Goal: Information Seeking & Learning: Compare options

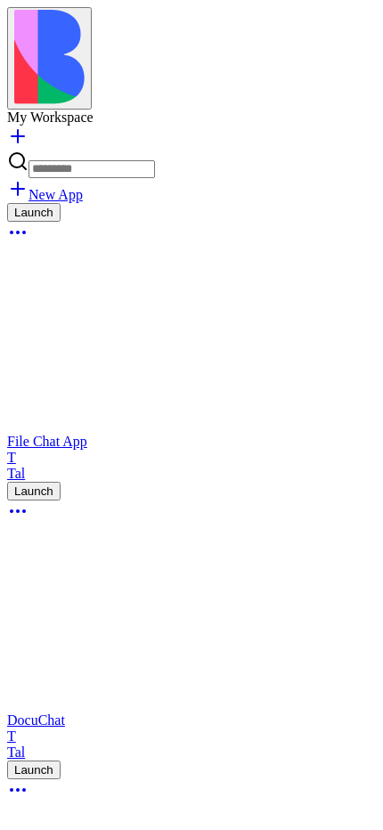
click at [53, 44] on button at bounding box center [49, 58] width 85 height 102
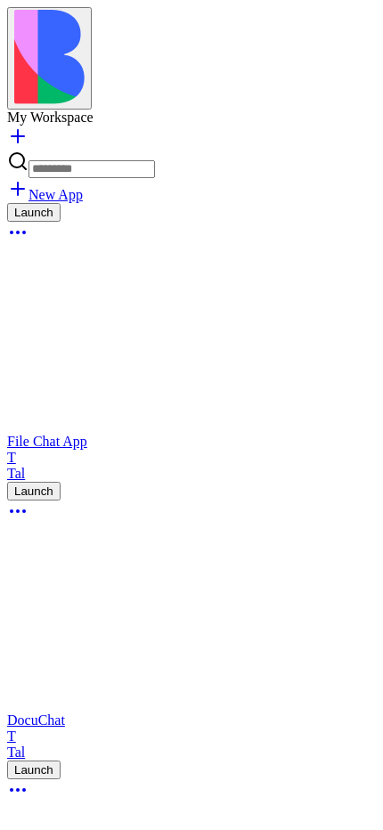
click at [39, 32] on img at bounding box center [49, 57] width 70 height 94
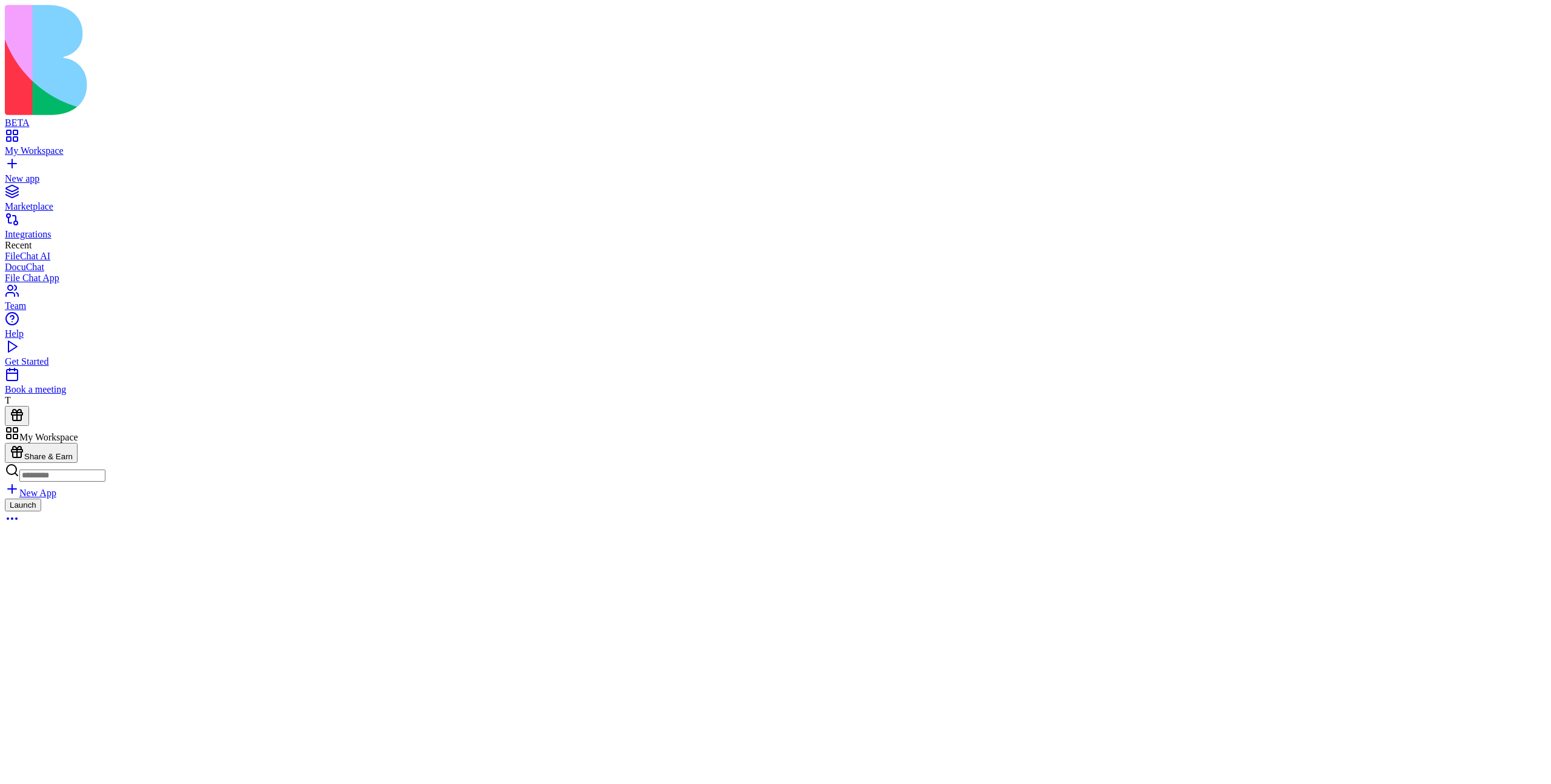
click at [29, 426] on button at bounding box center [17, 415] width 24 height 20
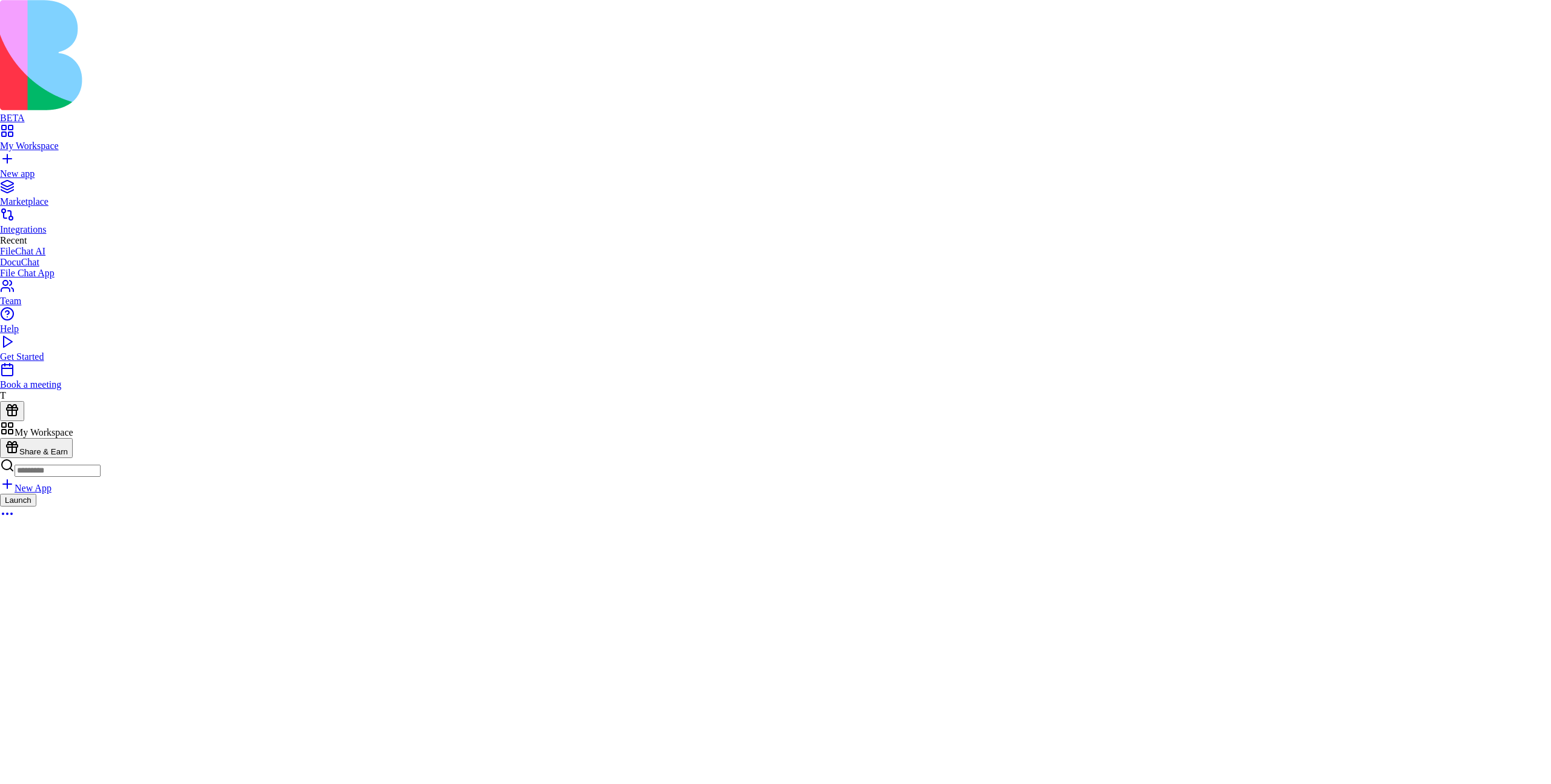
click at [93, 625] on div "Billing" at bounding box center [89, 616] width 166 height 17
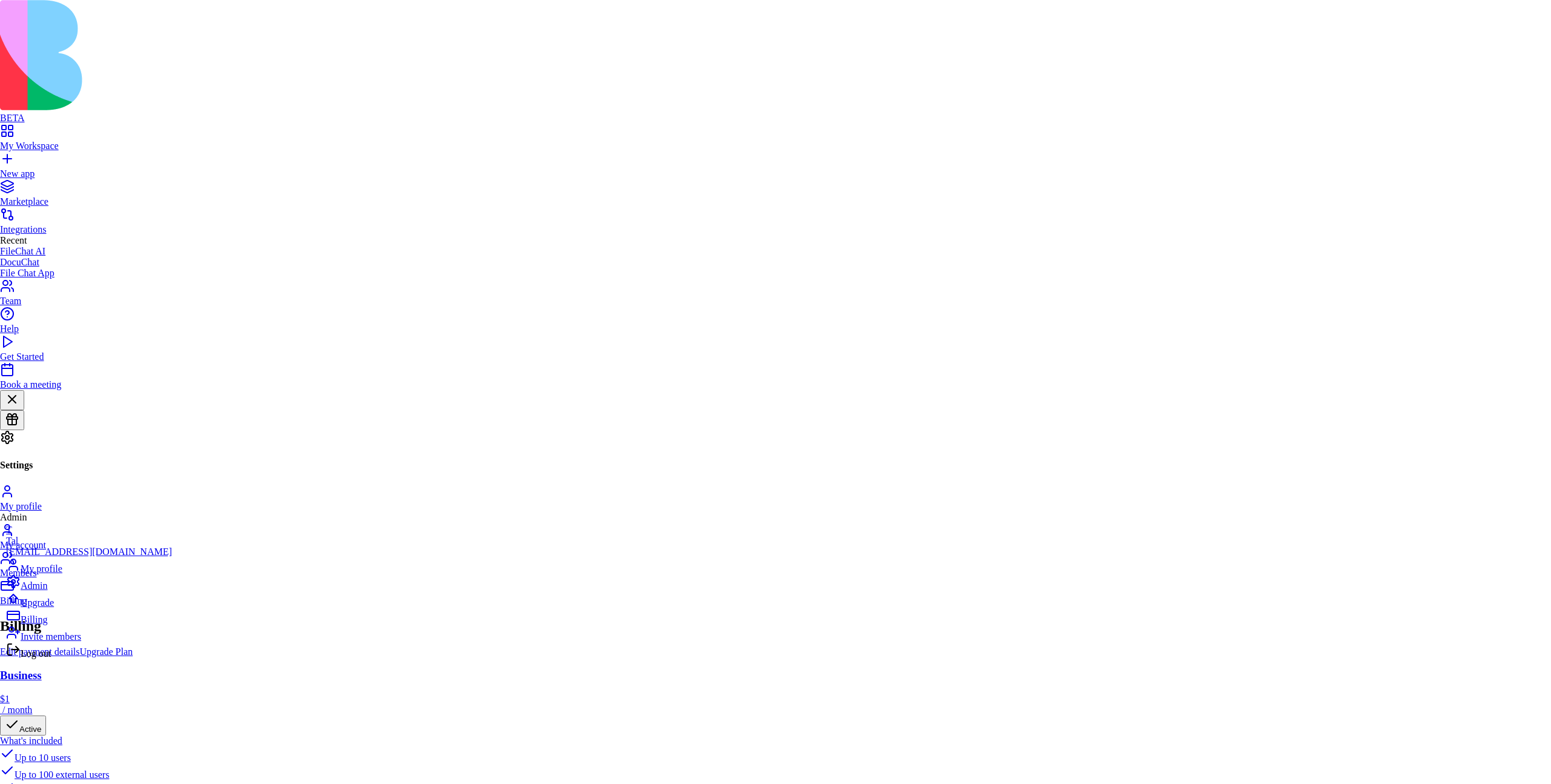
click at [95, 608] on div "Upgrade" at bounding box center [89, 599] width 166 height 17
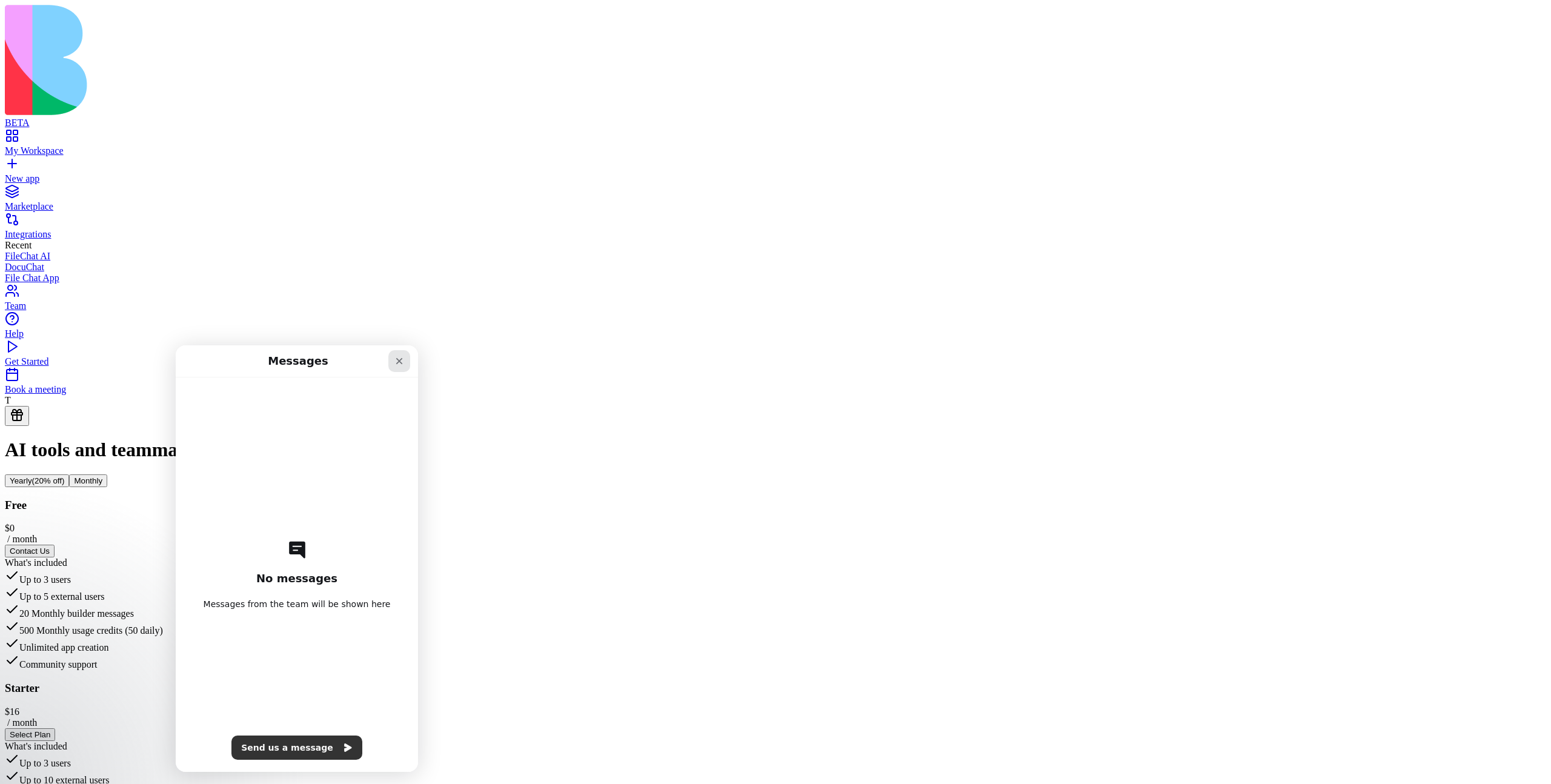
click at [405, 363] on div "Close" at bounding box center [399, 361] width 22 height 22
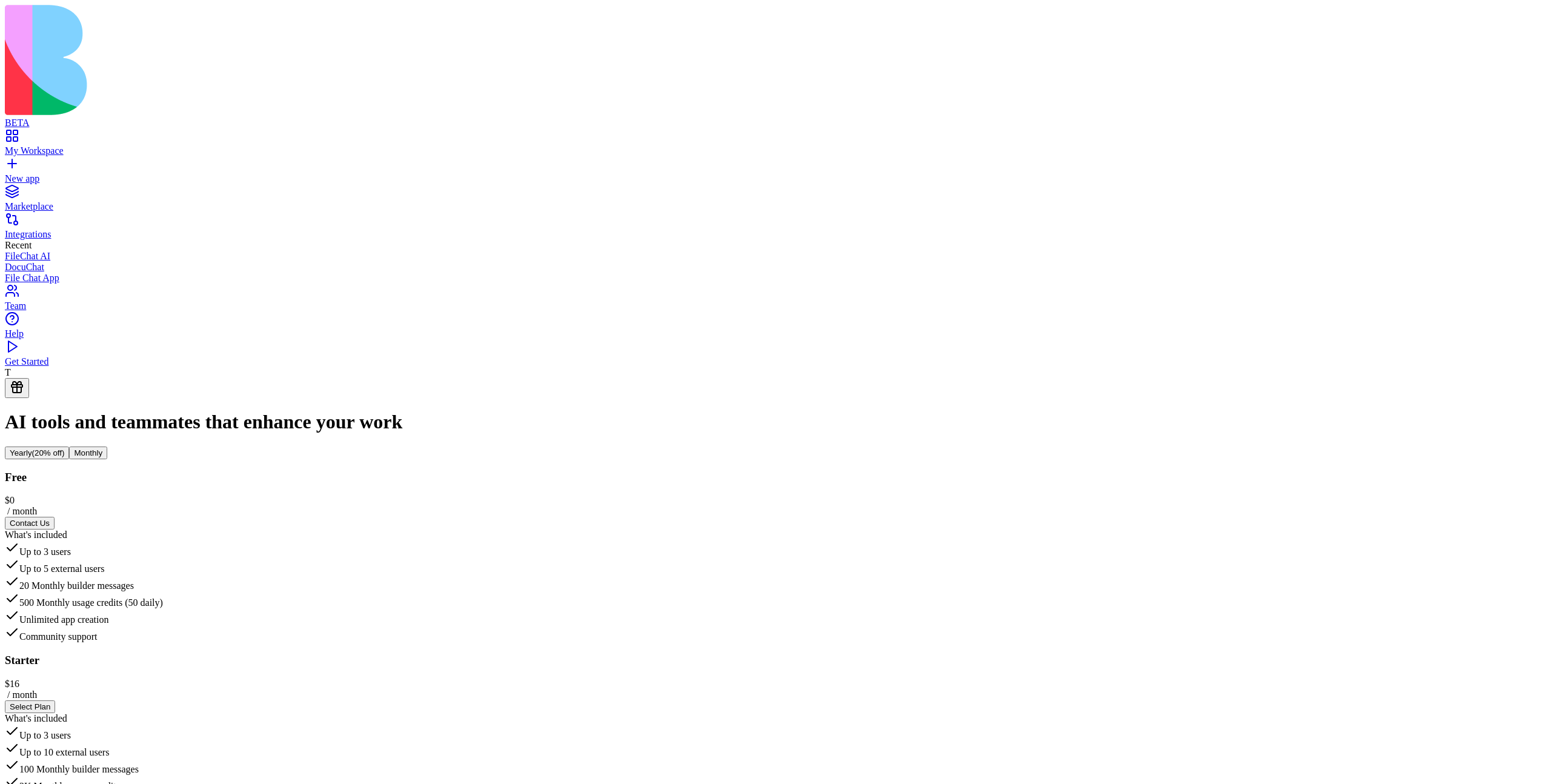
click at [78, 367] on div "Get Started" at bounding box center [775, 362] width 1541 height 11
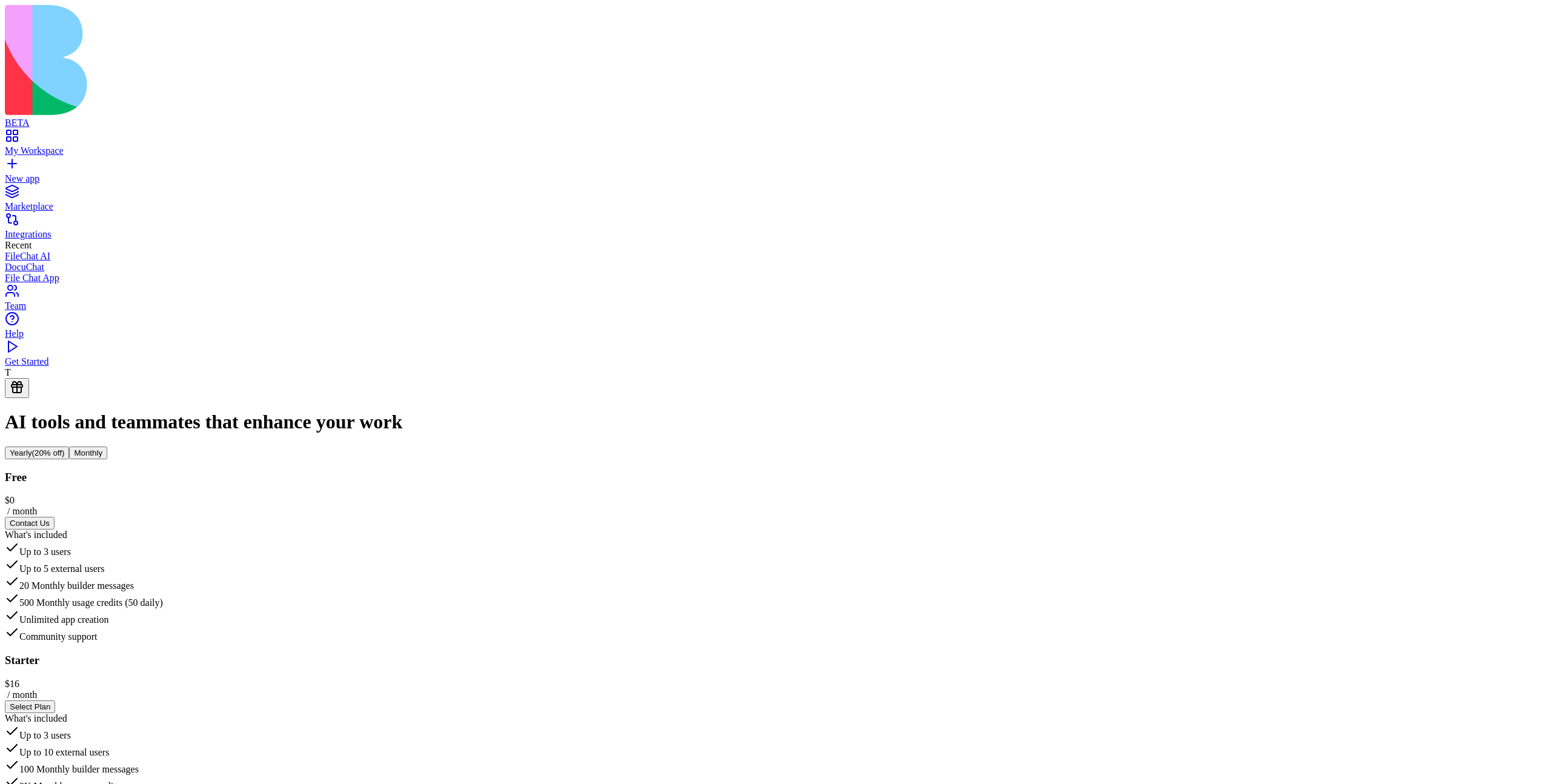
click at [33, 367] on div "Get Started" at bounding box center [775, 362] width 1541 height 11
click at [24, 367] on link "Get Started" at bounding box center [775, 356] width 1541 height 22
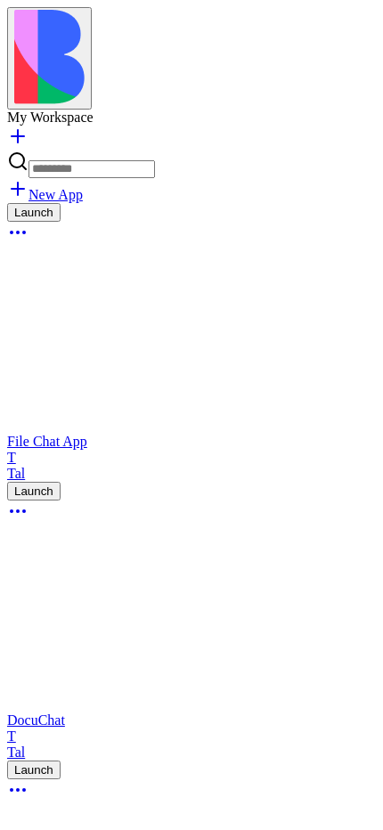
click at [39, 32] on img at bounding box center [49, 57] width 70 height 94
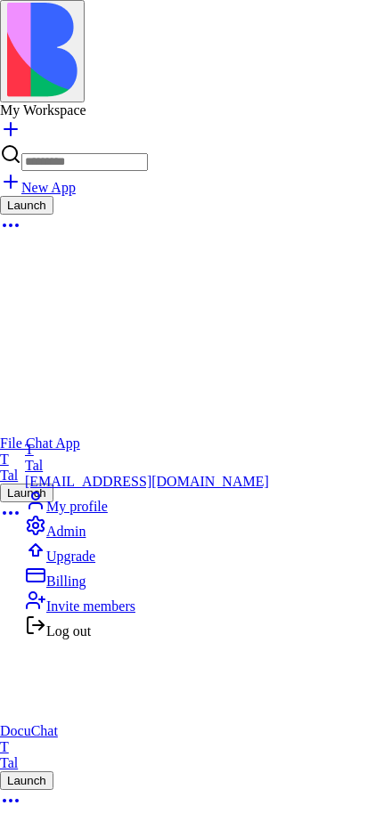
click at [119, 565] on div "Upgrade" at bounding box center [147, 552] width 244 height 25
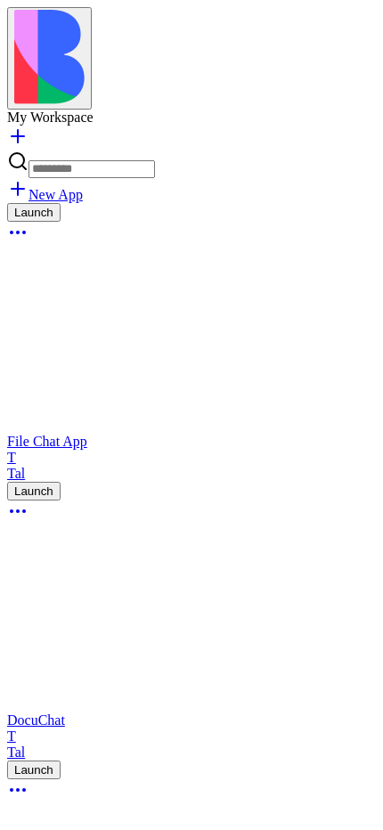
click at [39, 34] on img at bounding box center [49, 57] width 70 height 94
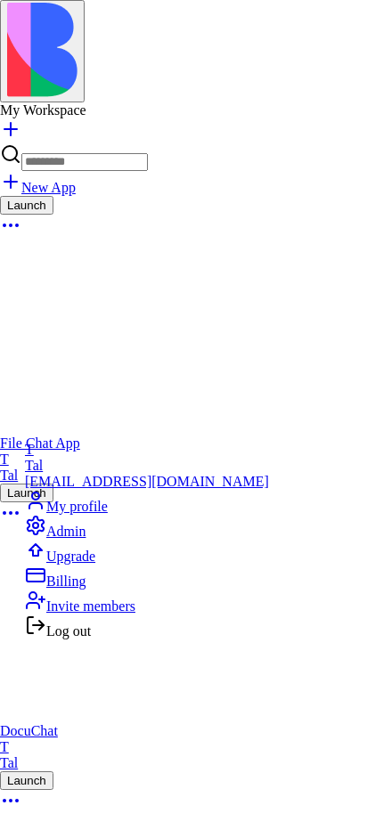
click at [107, 540] on div "Admin" at bounding box center [147, 527] width 244 height 25
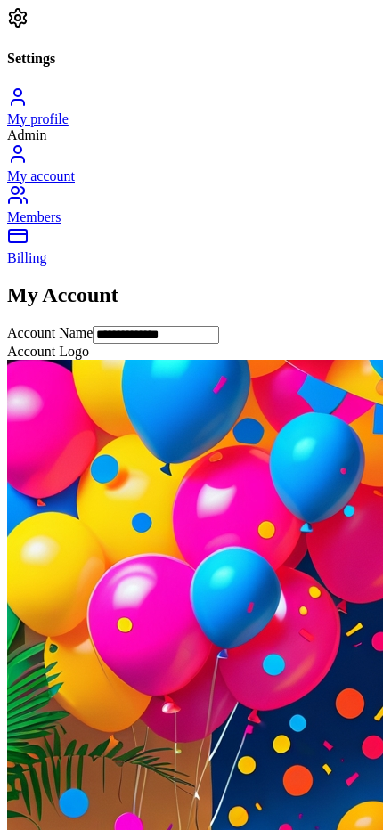
click at [357, 283] on div "**********" at bounding box center [191, 803] width 369 height 1040
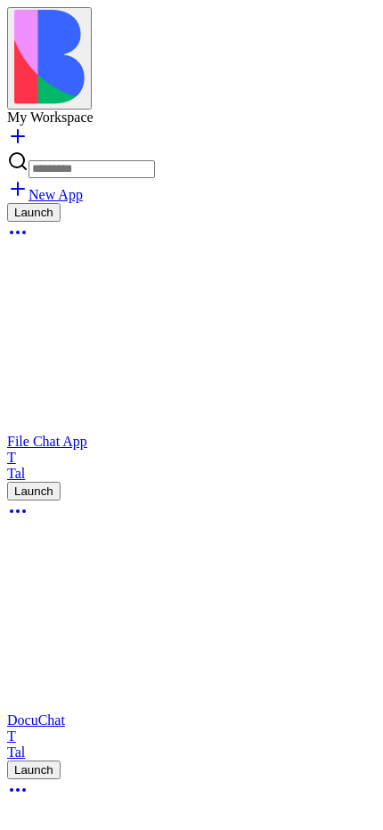
click at [34, 44] on button at bounding box center [49, 58] width 85 height 102
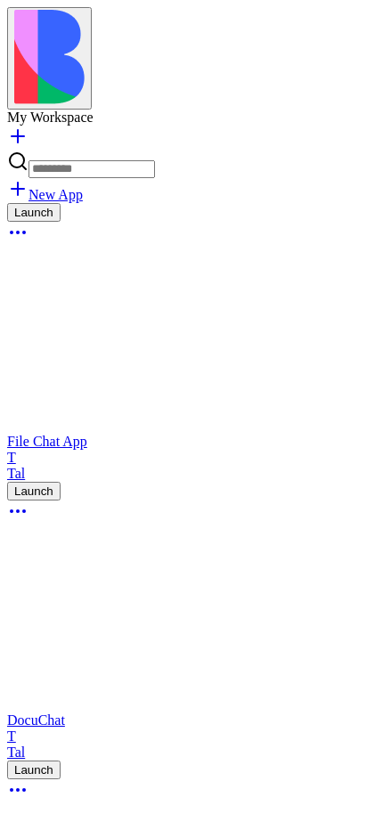
click at [39, 30] on img at bounding box center [49, 57] width 70 height 94
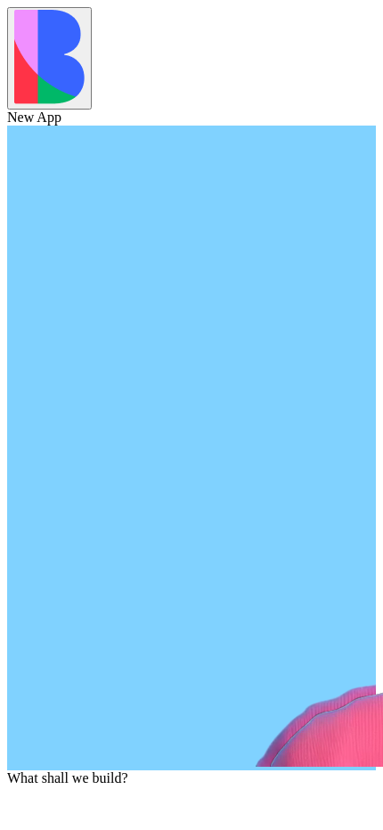
click at [44, 41] on button at bounding box center [49, 58] width 85 height 102
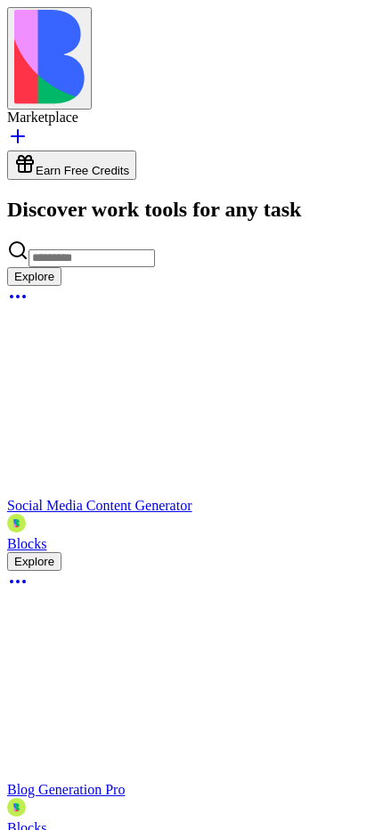
click at [42, 47] on button at bounding box center [49, 58] width 85 height 102
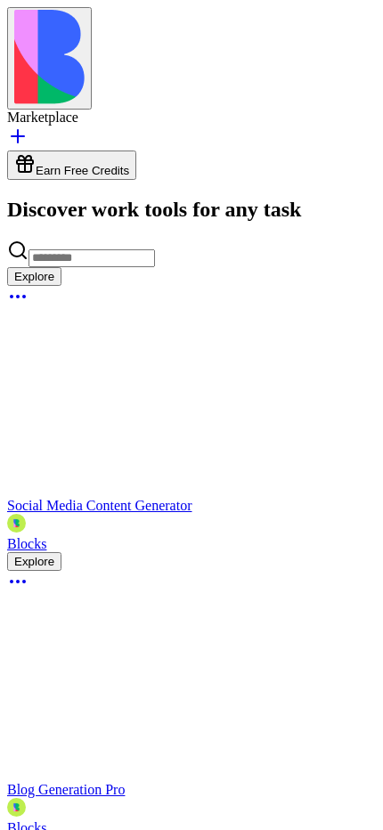
click at [29, 110] on div "Marketplace" at bounding box center [191, 118] width 369 height 16
click at [39, 32] on img at bounding box center [49, 57] width 70 height 94
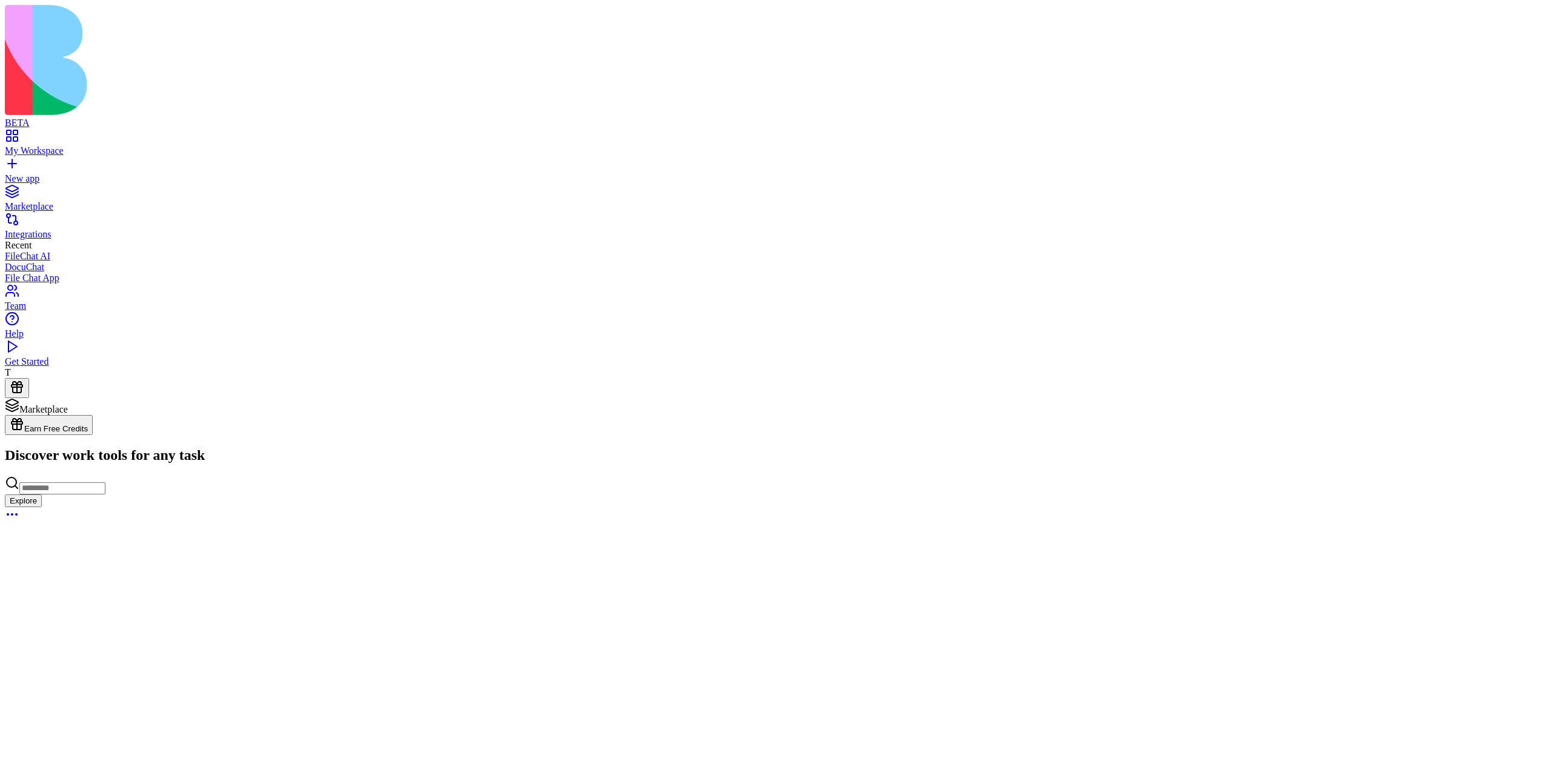
click at [86, 398] on div "T" at bounding box center [775, 382] width 1541 height 31
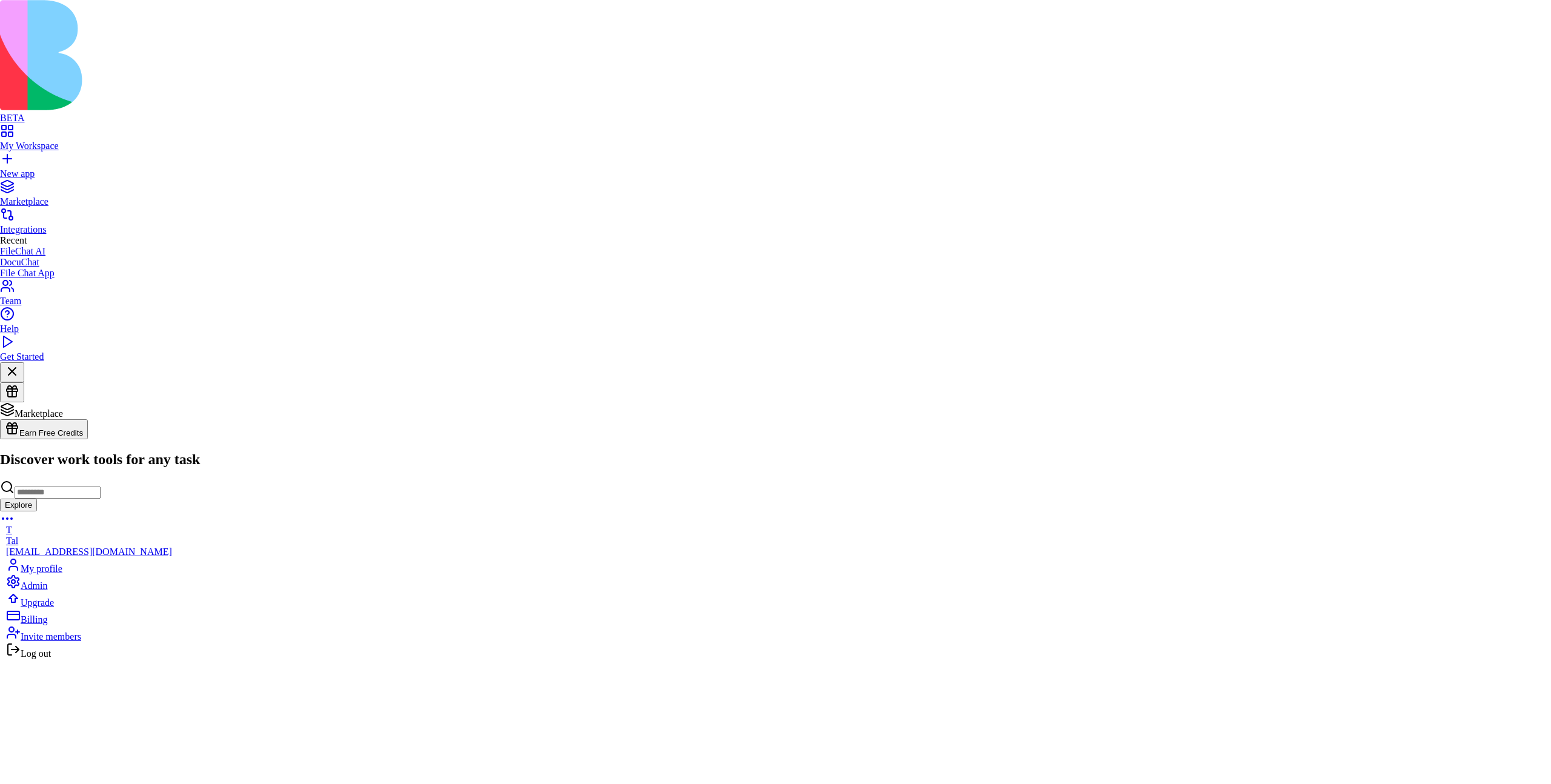
click at [95, 608] on div "Upgrade" at bounding box center [89, 599] width 166 height 17
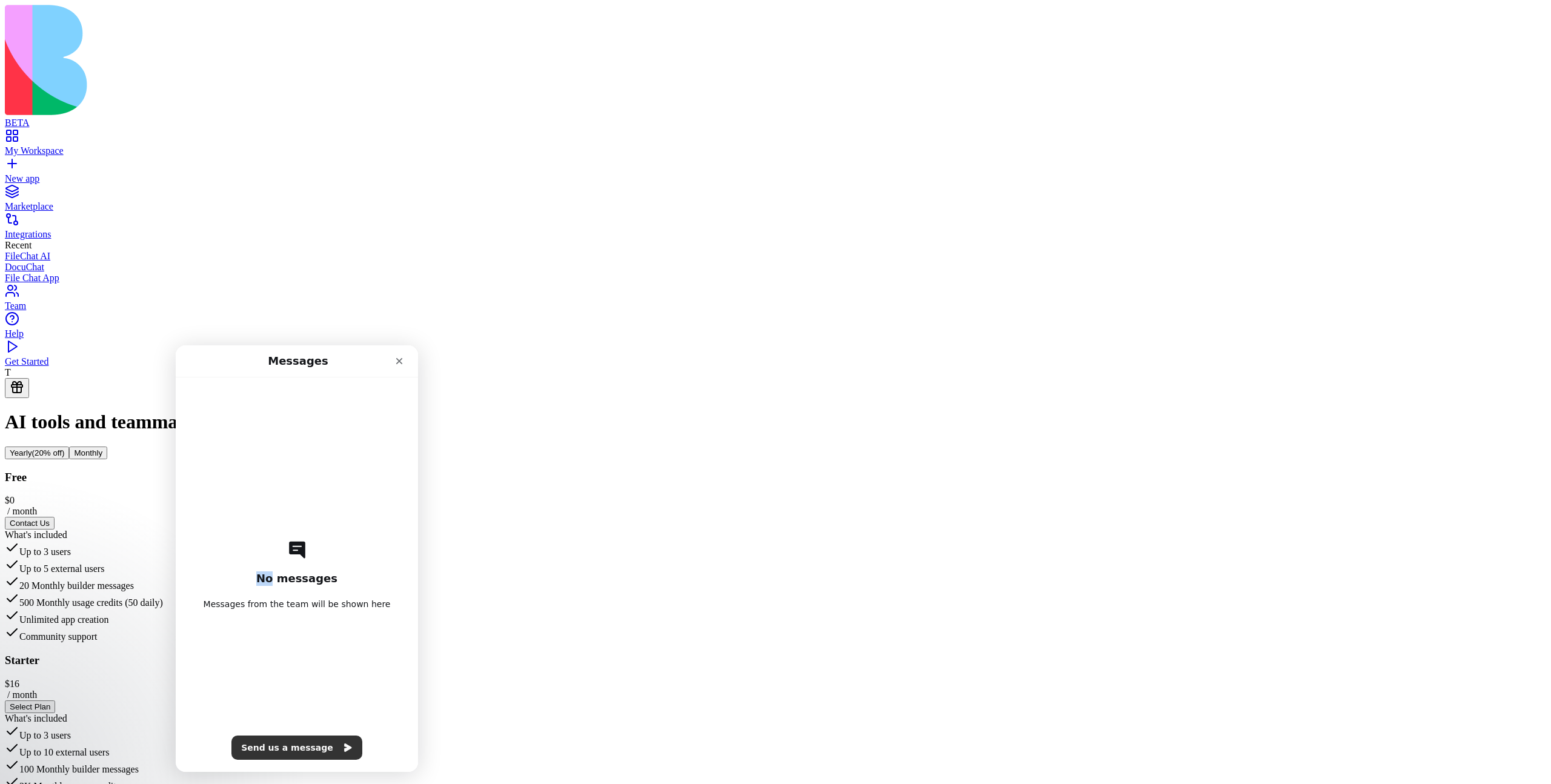
click at [380, 472] on div "No messages Messages from the team will be shown here Send us a message" at bounding box center [297, 575] width 200 height 394
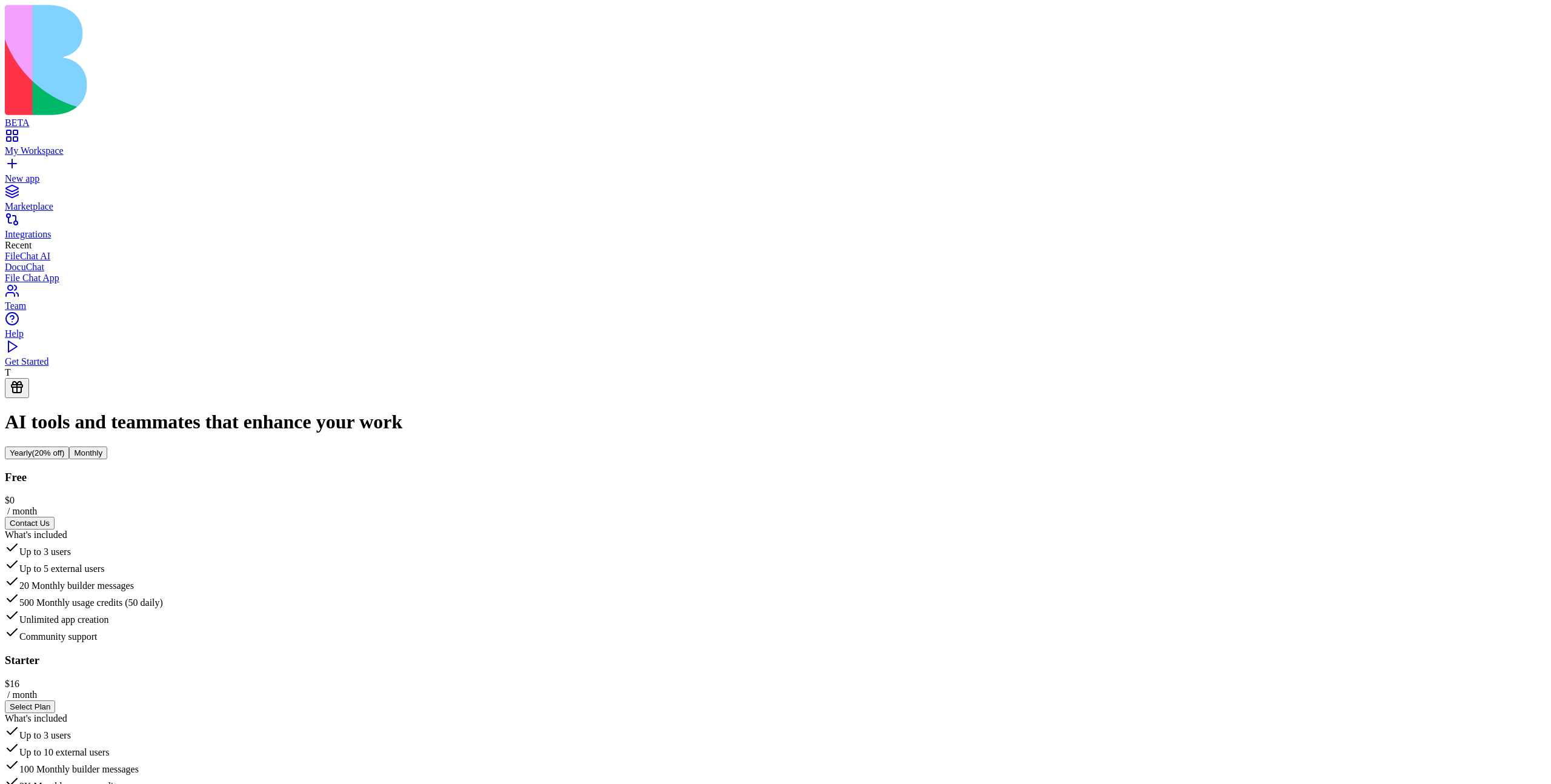
click at [445, 471] on div "Free $ 0 / month Contact Us What's included Up to 3 users Up to 5 external user…" at bounding box center [775, 556] width 1541 height 172
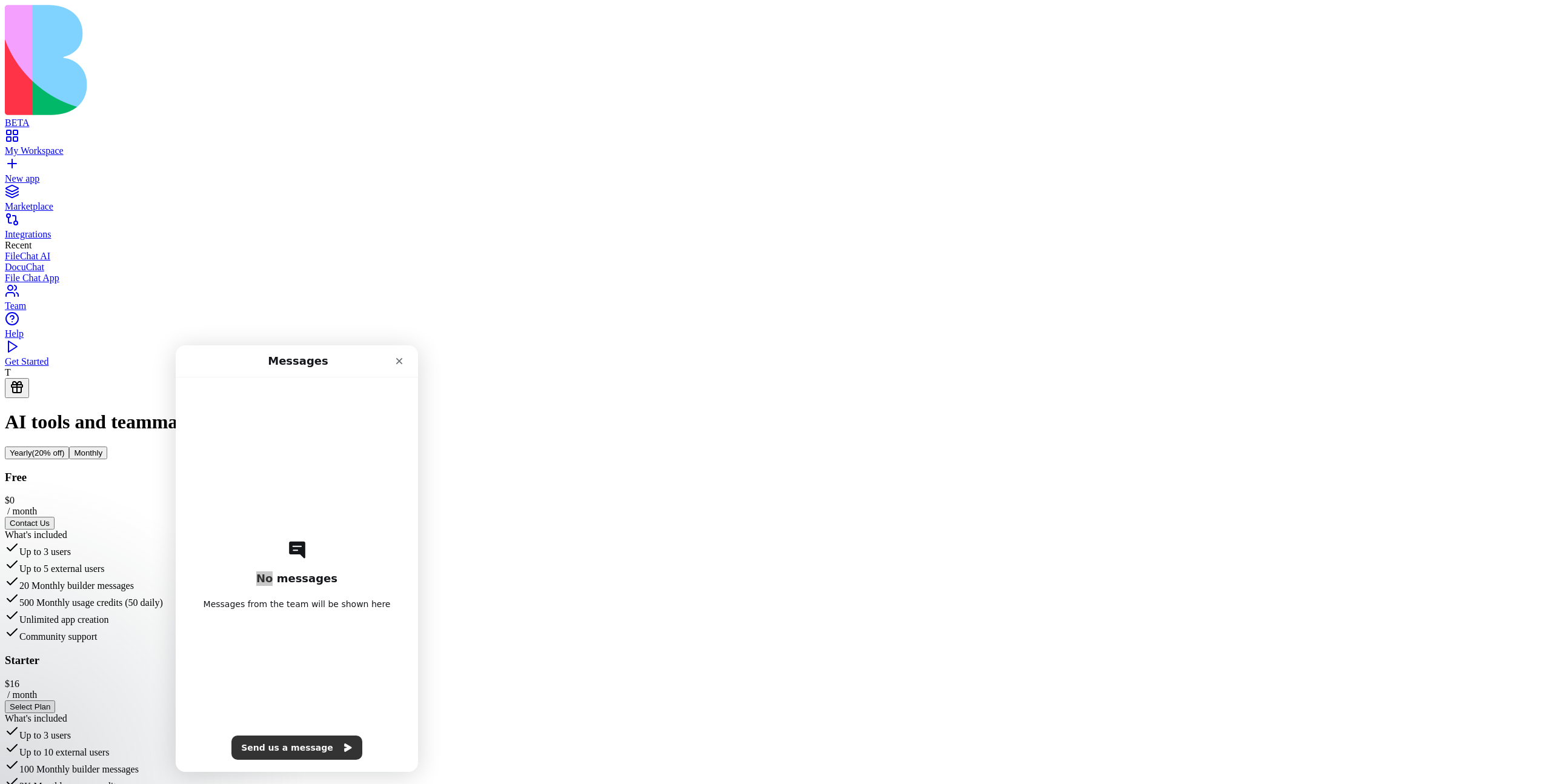
click at [445, 471] on div "Free $ 0 / month Contact Us What's included Up to 3 users Up to 5 external user…" at bounding box center [775, 556] width 1541 height 172
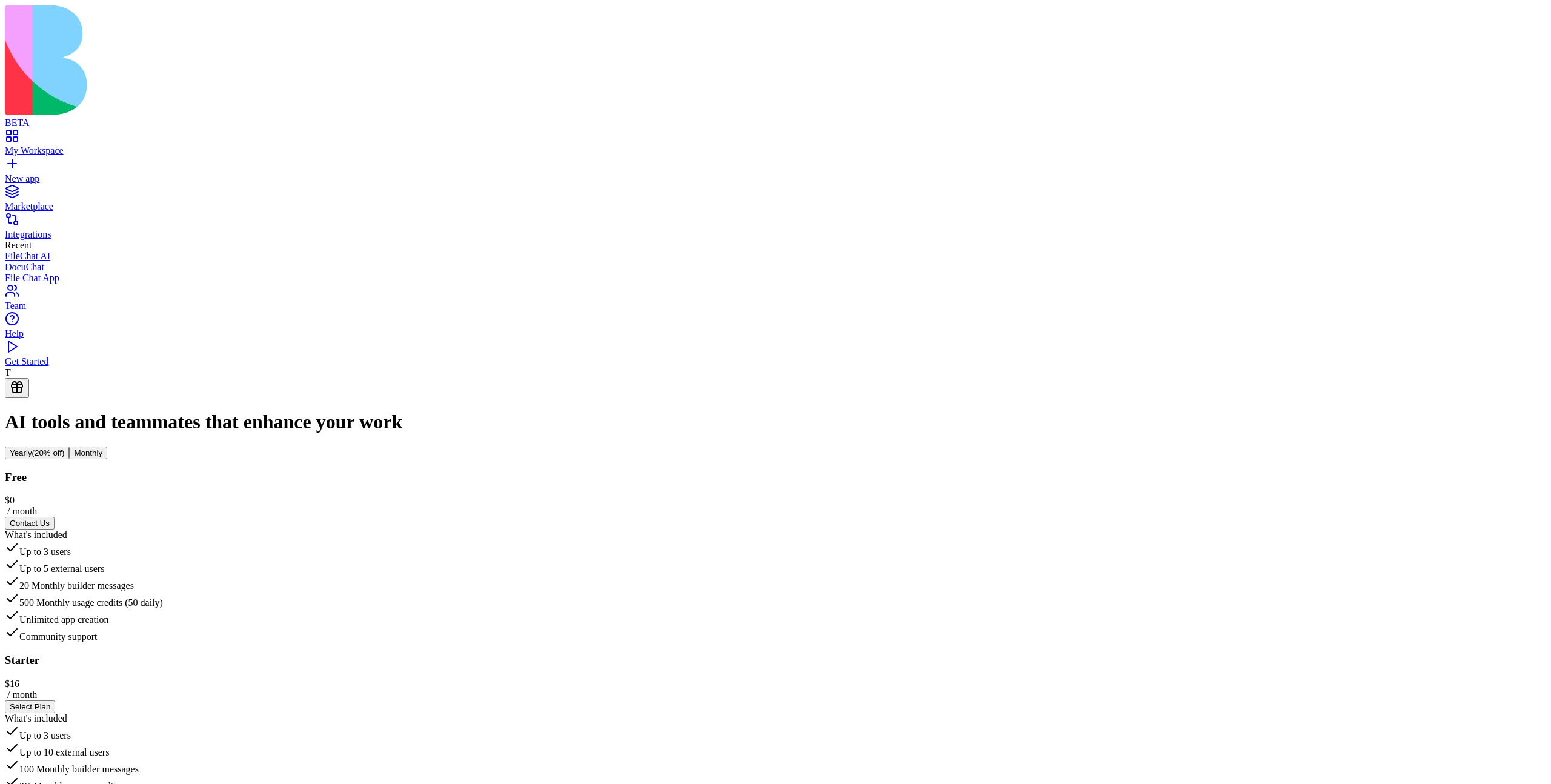
click at [532, 471] on div "Free $ 0 / month Contact Us What's included Up to 3 users Up to 5 external user…" at bounding box center [775, 556] width 1541 height 172
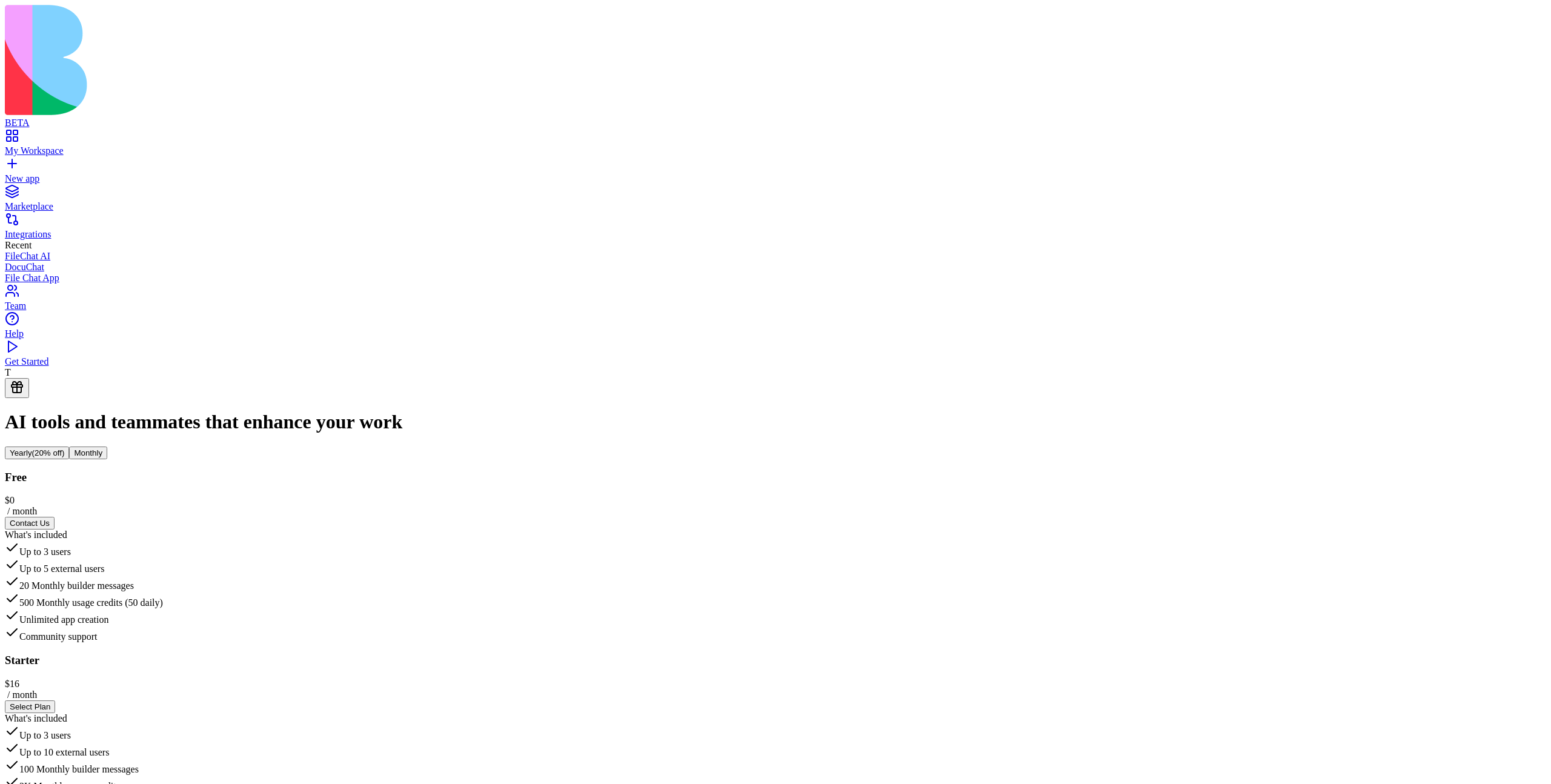
click at [519, 591] on div "500 Monthly usage credits (50 daily)" at bounding box center [775, 599] width 1541 height 17
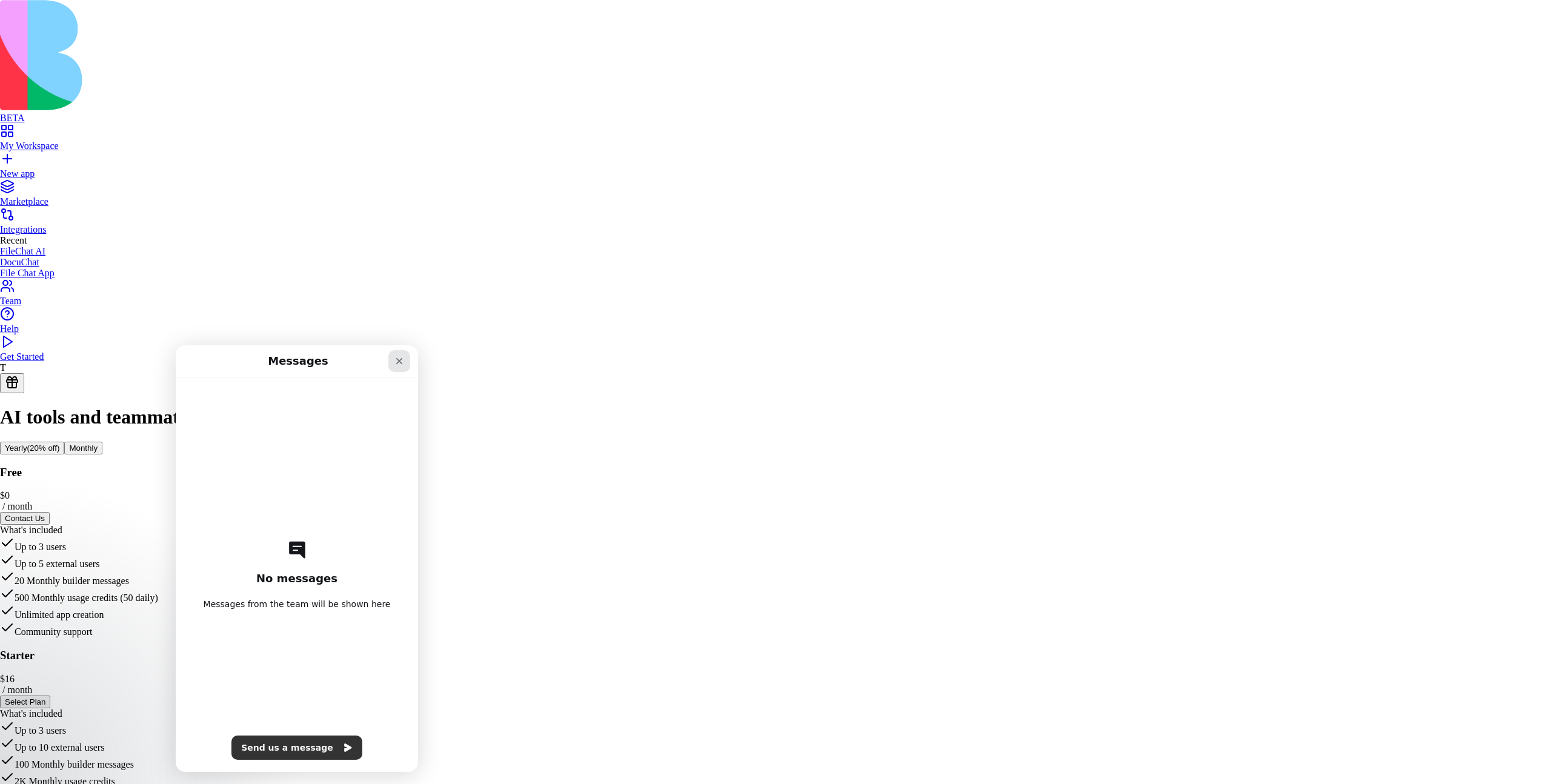
click at [403, 359] on icon "Close" at bounding box center [399, 361] width 10 height 10
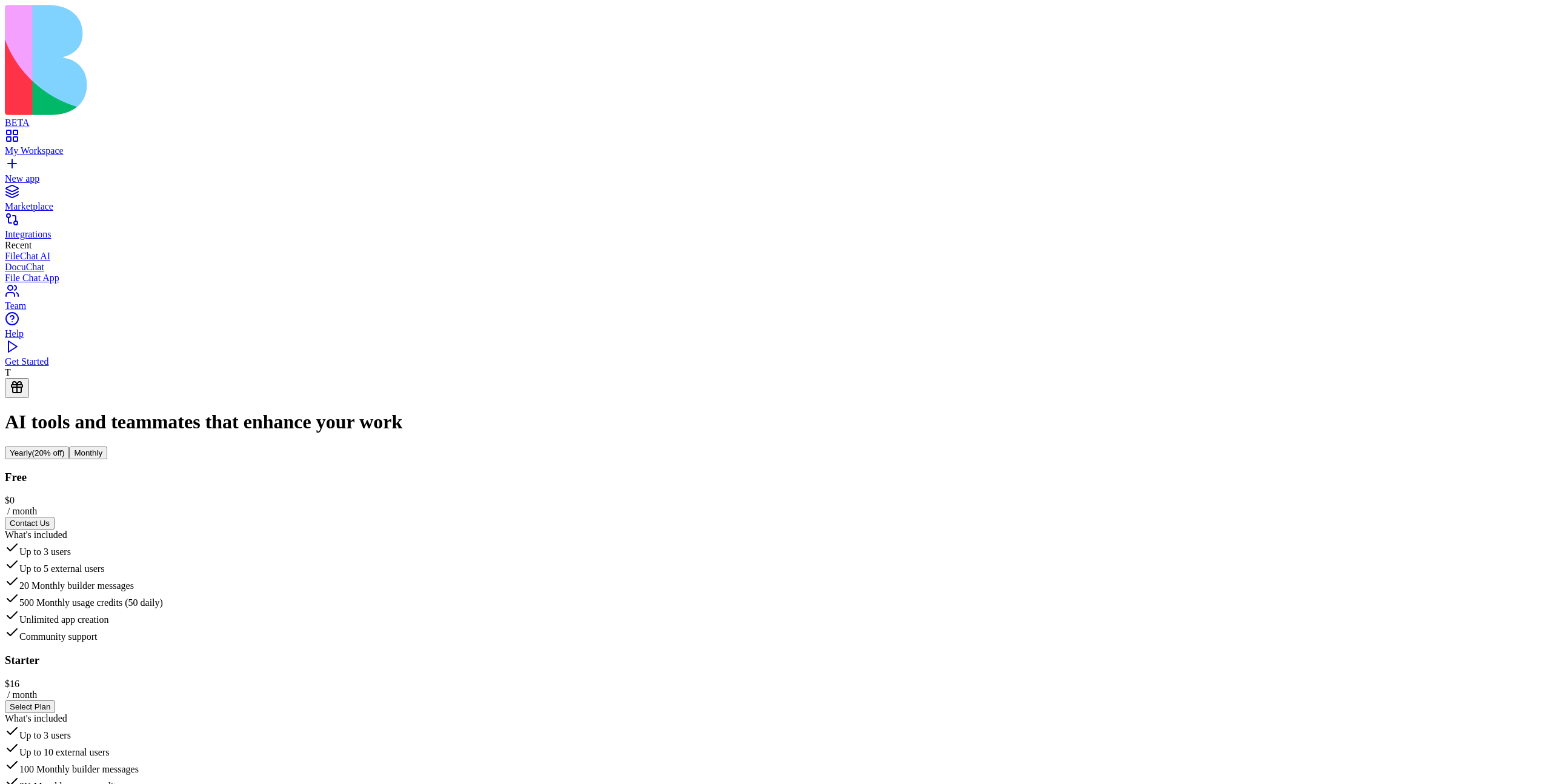
click at [450, 530] on div "What's included Up to 3 users Up to 5 external users 20 Monthly builder message…" at bounding box center [775, 586] width 1541 height 113
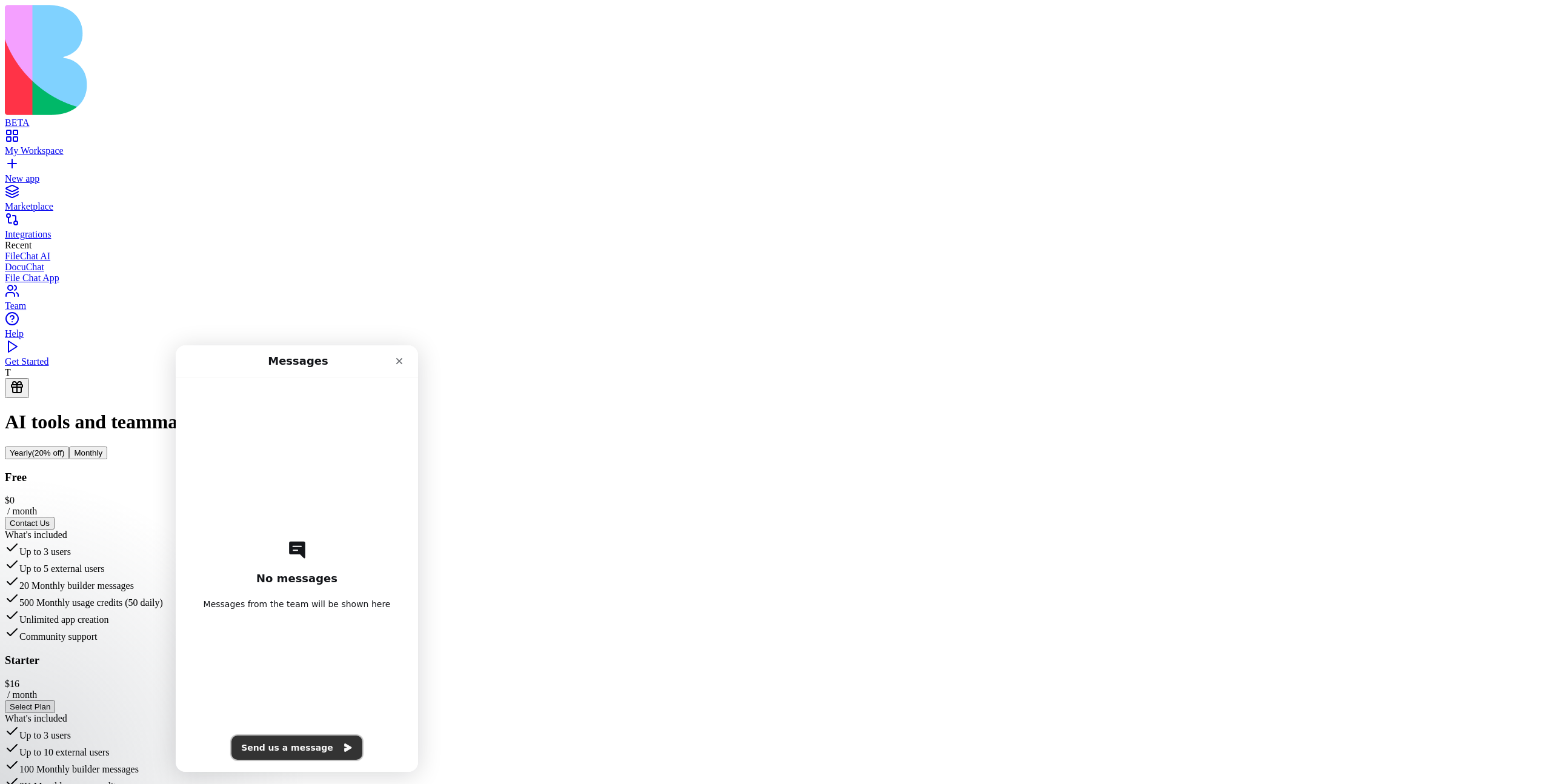
click at [304, 739] on button "Send us a message" at bounding box center [297, 747] width 131 height 24
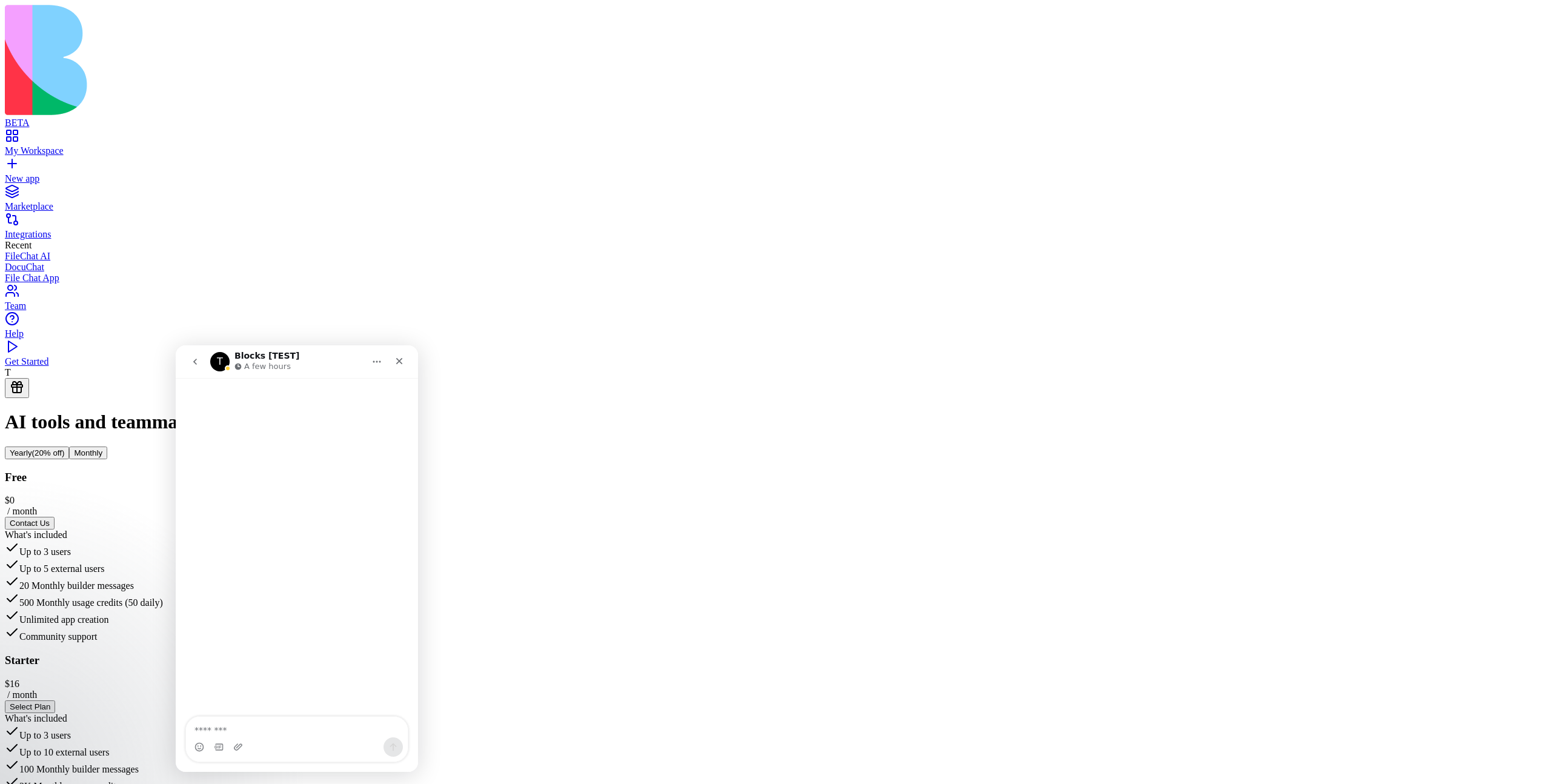
click at [396, 366] on div "Close" at bounding box center [399, 361] width 22 height 22
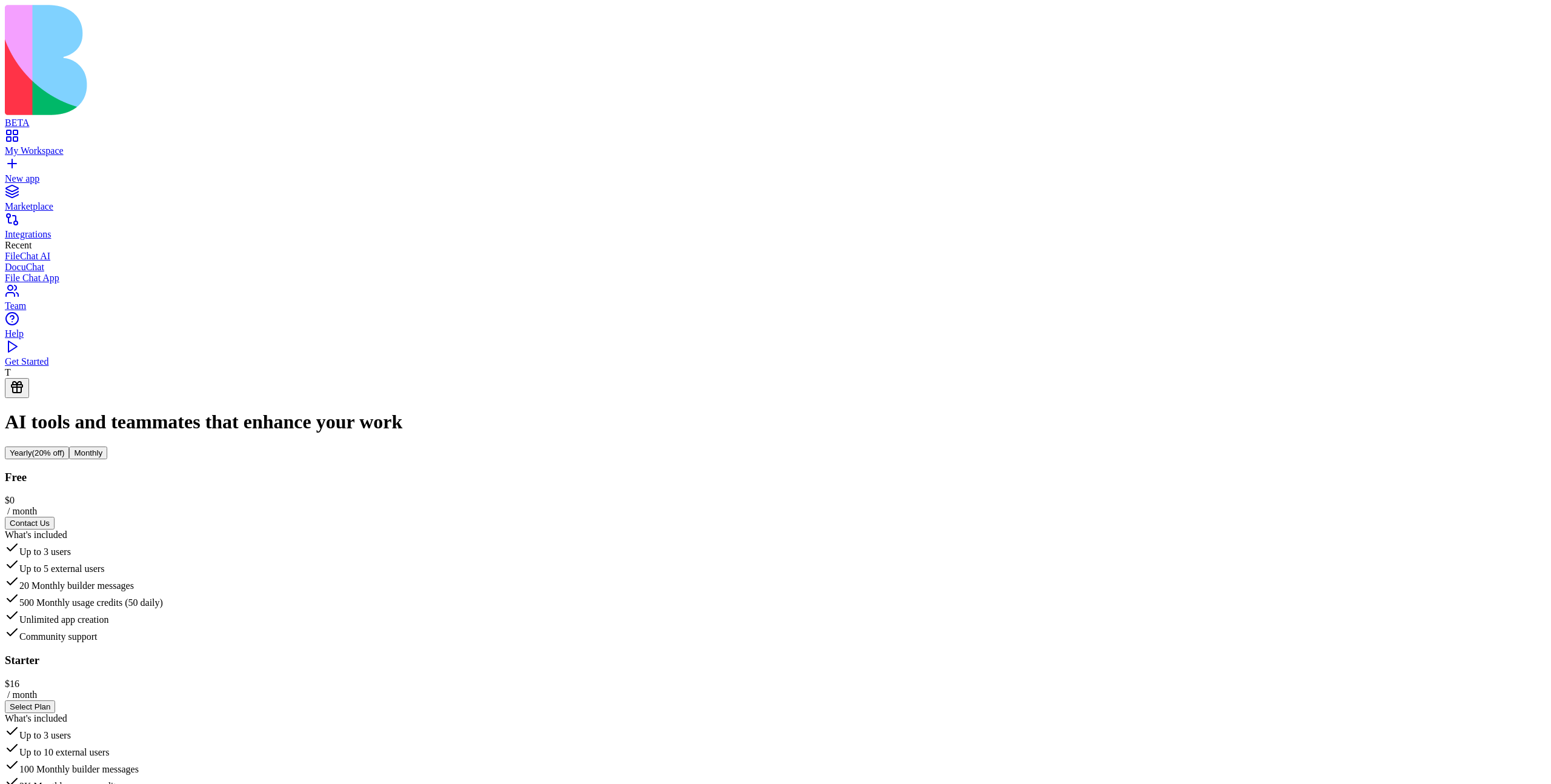
click at [109, 614] on span "Unlimited app creation" at bounding box center [65, 619] width 90 height 10
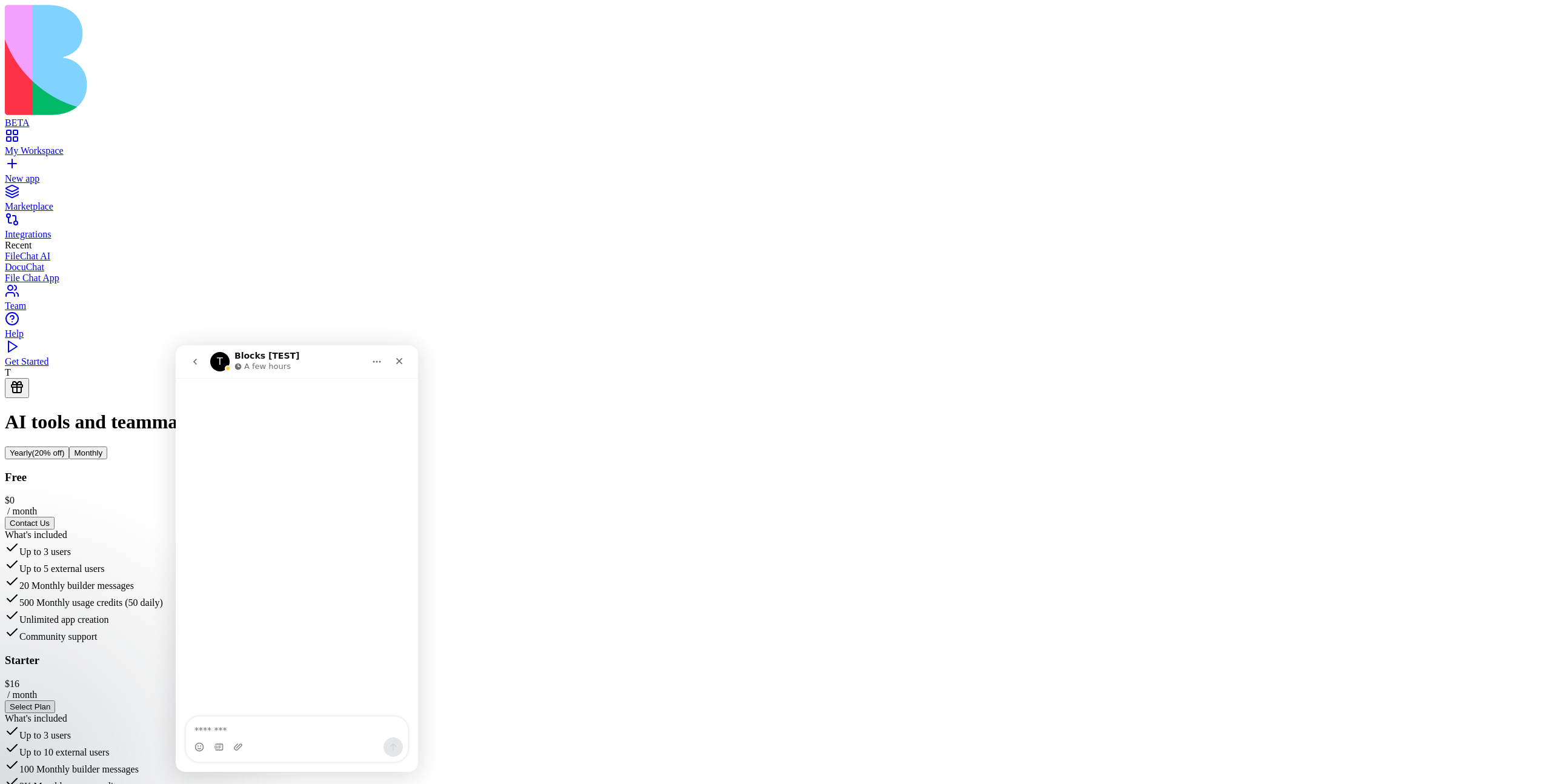
click at [679, 713] on div "What's included Up to 3 users Up to 10 external users 100 Monthly builder messa…" at bounding box center [775, 786] width 1541 height 147
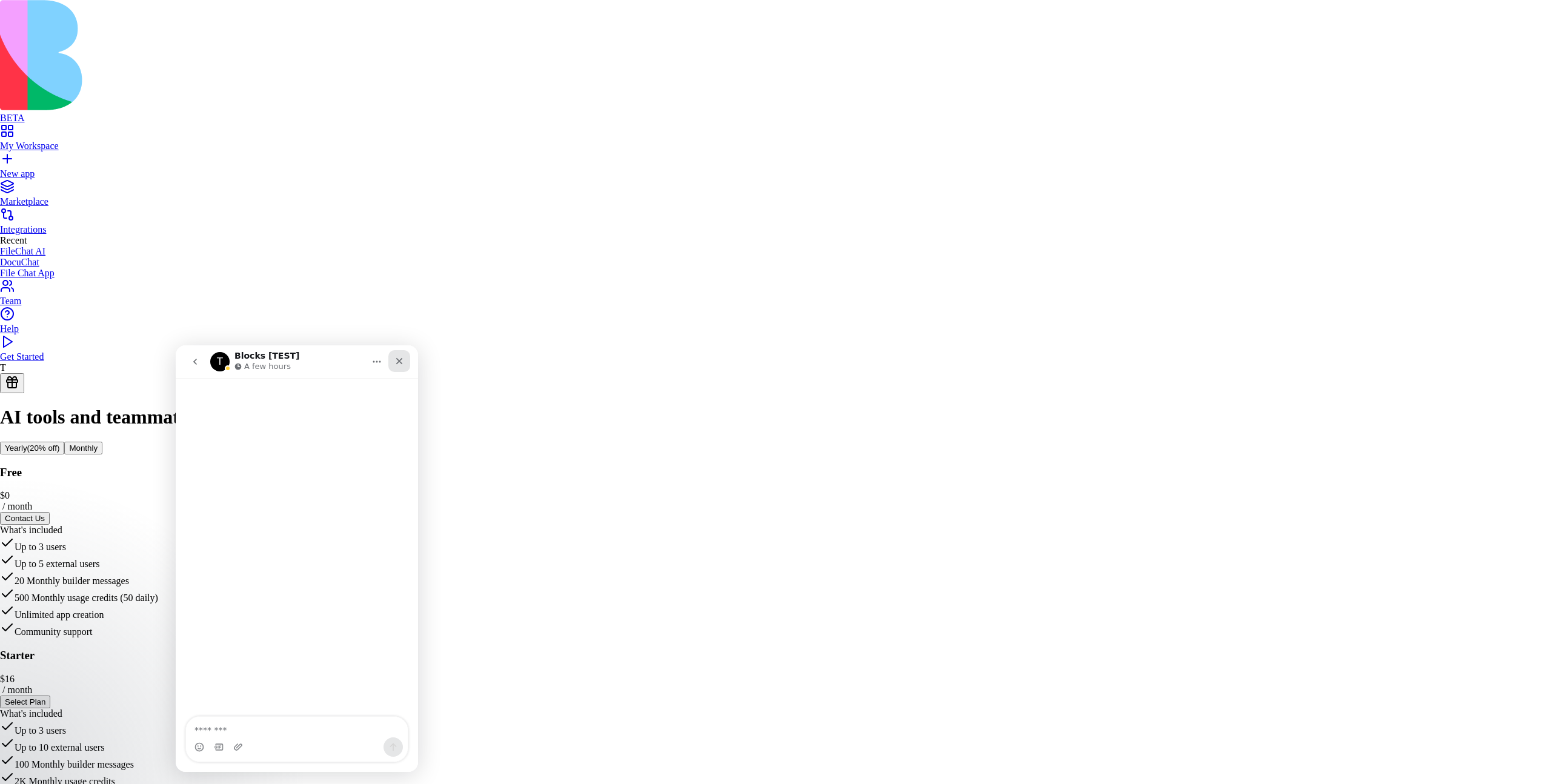
click at [401, 362] on icon "Close" at bounding box center [400, 361] width 7 height 7
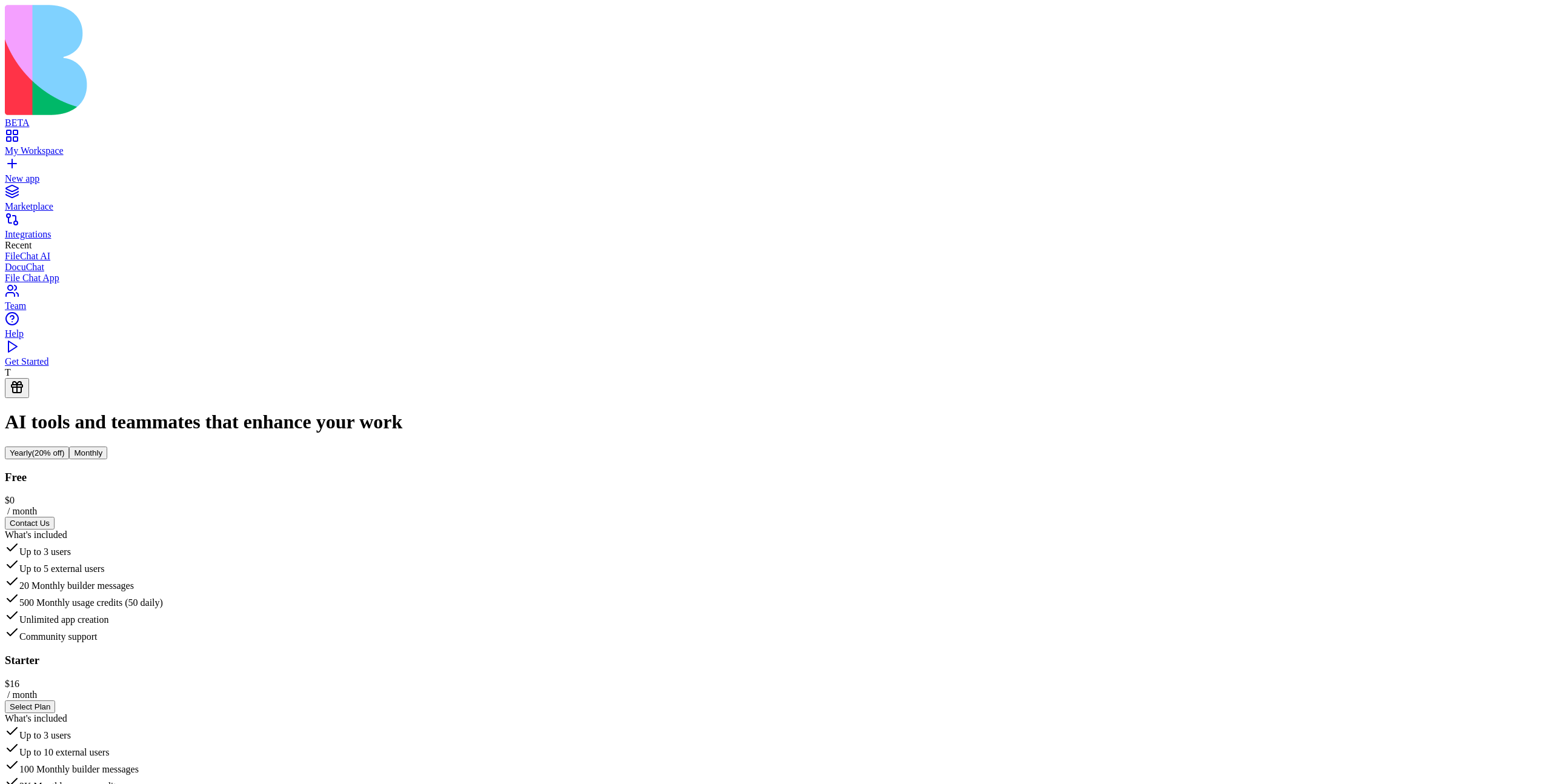
click at [92, 367] on link "Get Started" at bounding box center [775, 356] width 1541 height 22
click at [20, 367] on link "Get Started" at bounding box center [775, 356] width 1541 height 22
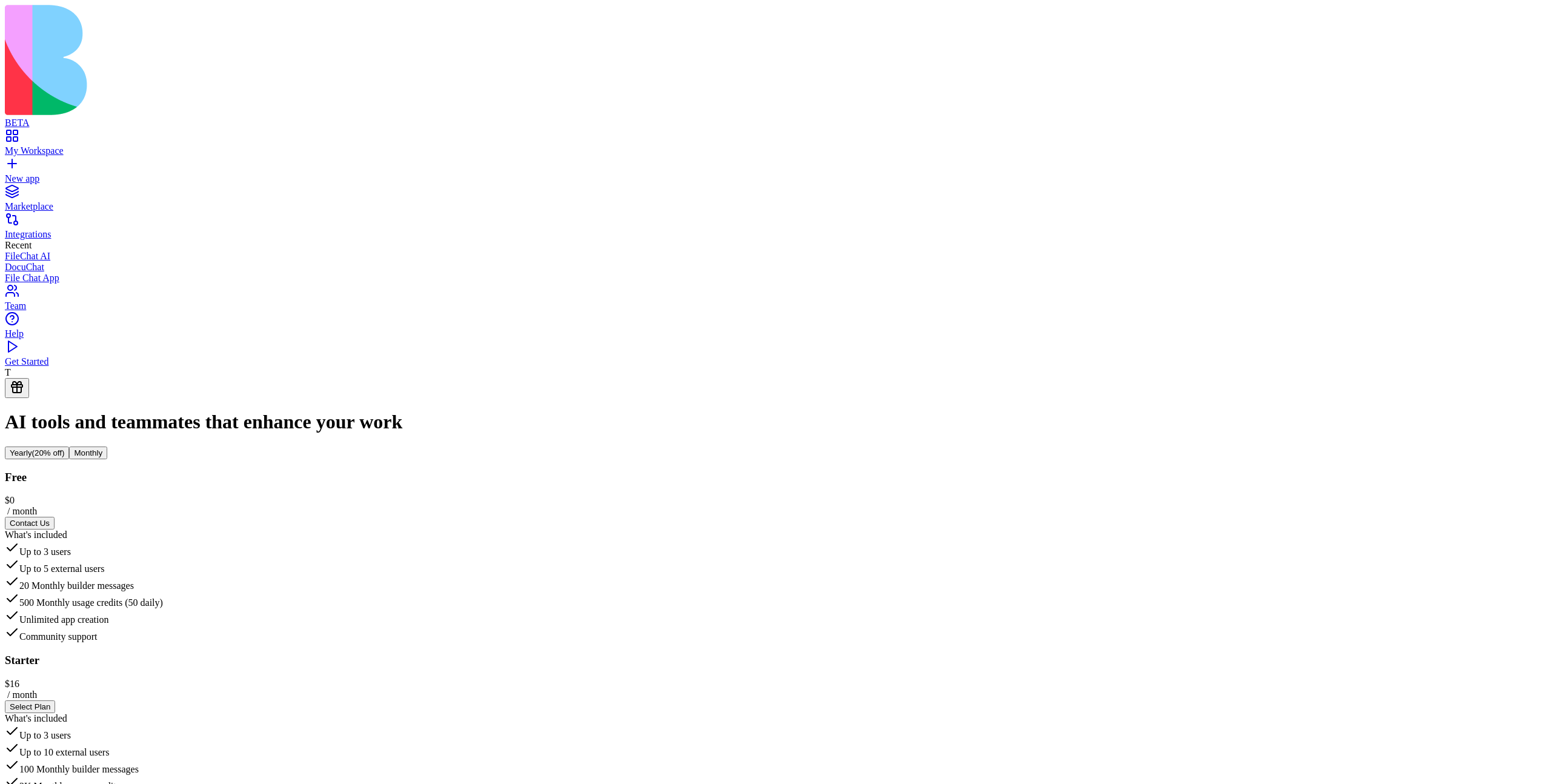
click at [602, 653] on div "Starter $ 16 / month Select Plan What's included Up to 3 users Up to 10 externa…" at bounding box center [775, 756] width 1541 height 206
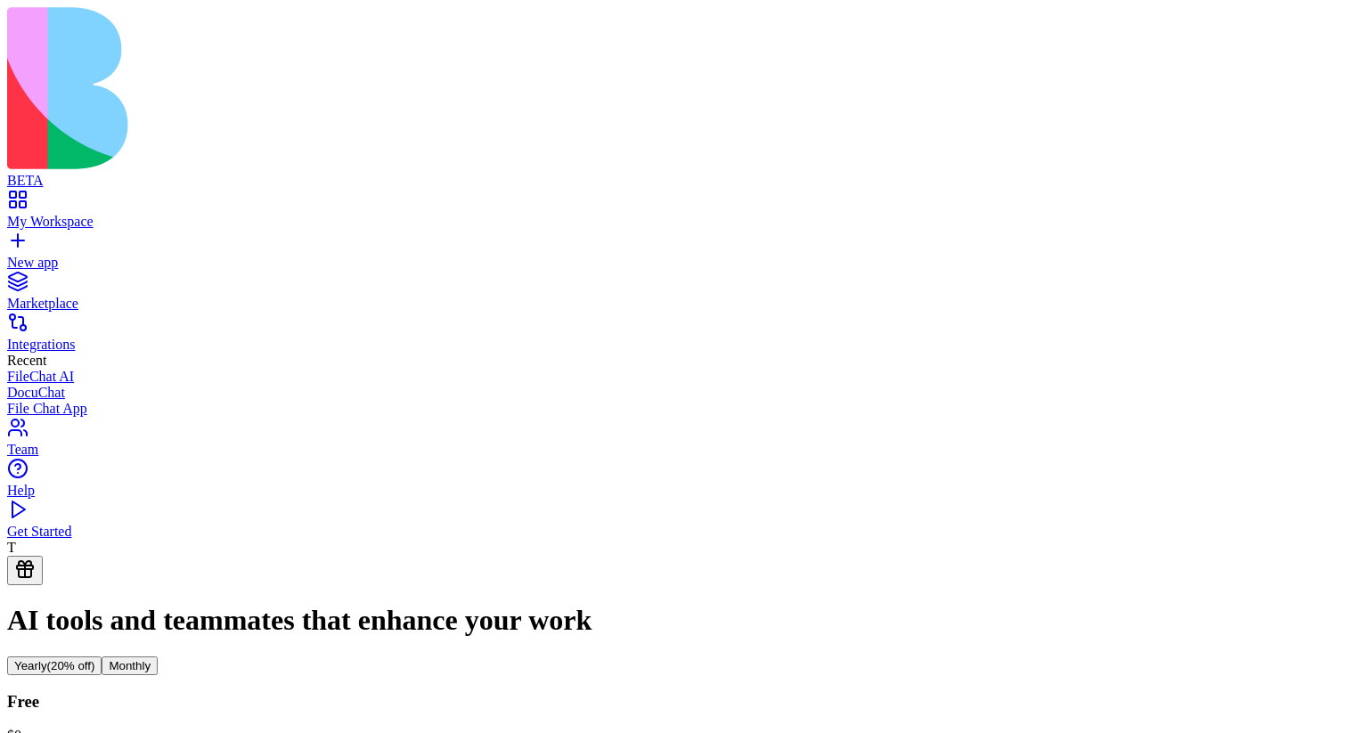
scroll to position [129, 0]
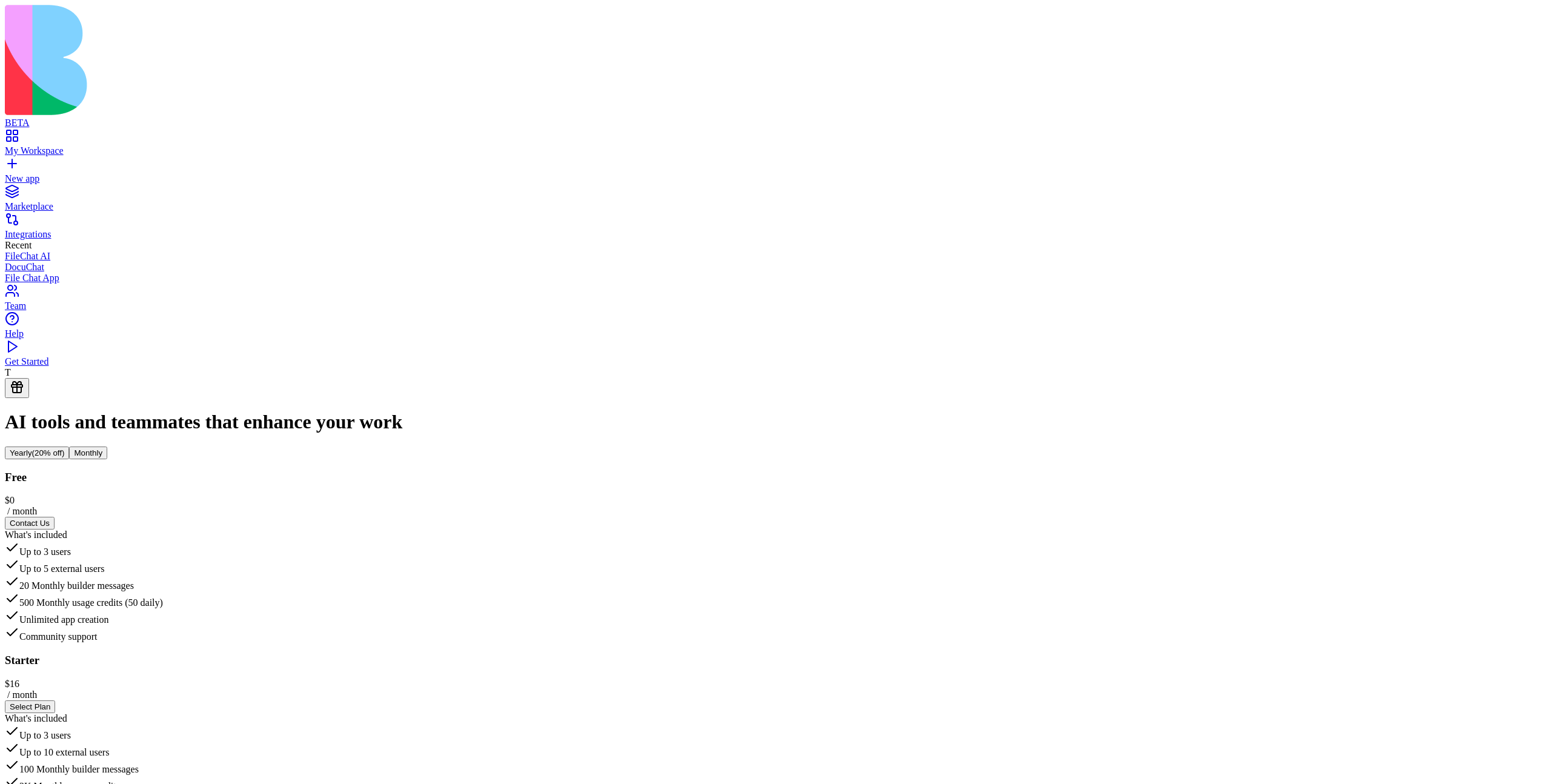
scroll to position [0, 0]
